Goal: Check status: Check status

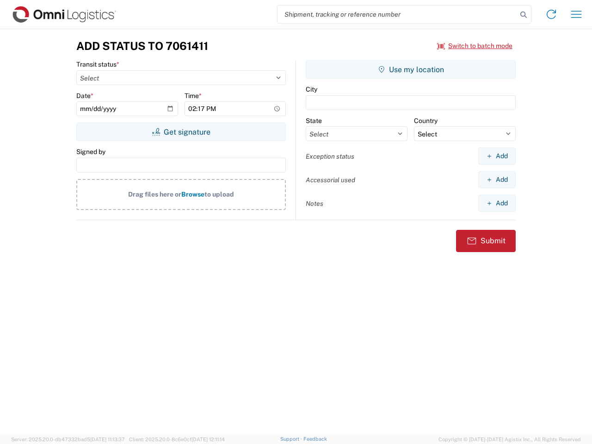
click at [397, 14] on input "search" at bounding box center [398, 15] width 240 height 18
click at [524, 15] on icon at bounding box center [523, 14] width 13 height 13
click at [551, 14] on icon at bounding box center [551, 14] width 15 height 15
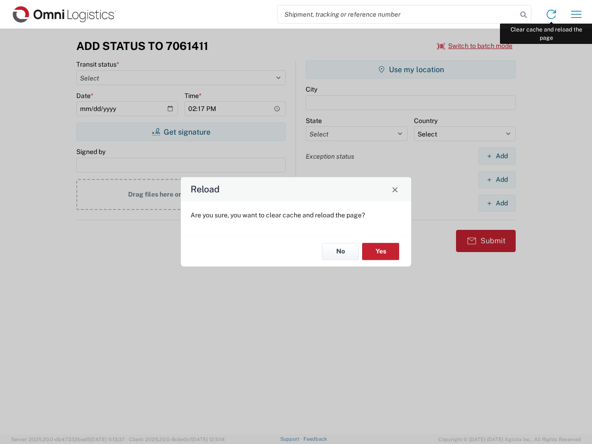
click at [576, 14] on div "Reload Are you sure, you want to clear cache and reload the page? No Yes" at bounding box center [296, 222] width 592 height 444
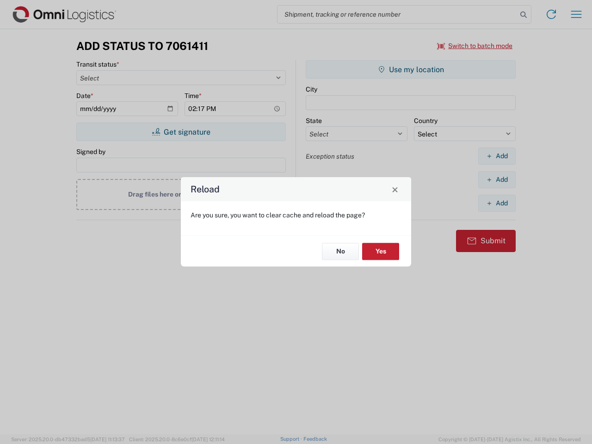
click at [475, 46] on div "Reload Are you sure, you want to clear cache and reload the page? No Yes" at bounding box center [296, 222] width 592 height 444
click at [181, 132] on div "Reload Are you sure, you want to clear cache and reload the page? No Yes" at bounding box center [296, 222] width 592 height 444
click at [411, 69] on div "Reload Are you sure, you want to clear cache and reload the page? No Yes" at bounding box center [296, 222] width 592 height 444
click at [497, 156] on div "Reload Are you sure, you want to clear cache and reload the page? No Yes" at bounding box center [296, 222] width 592 height 444
click at [497, 179] on div "Reload Are you sure, you want to clear cache and reload the page? No Yes" at bounding box center [296, 222] width 592 height 444
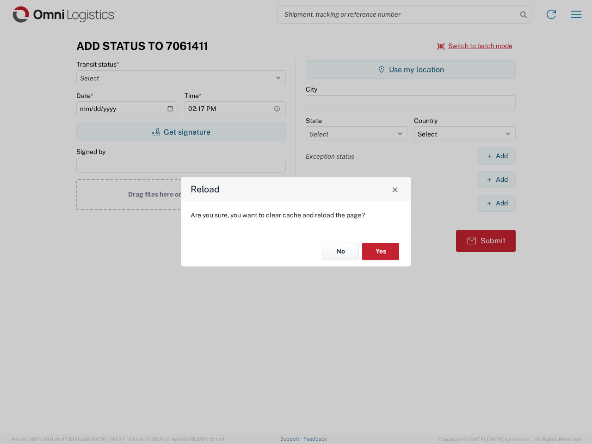
click at [497, 203] on div "Reload Are you sure, you want to clear cache and reload the page? No Yes" at bounding box center [296, 222] width 592 height 444
